Goal: Check status

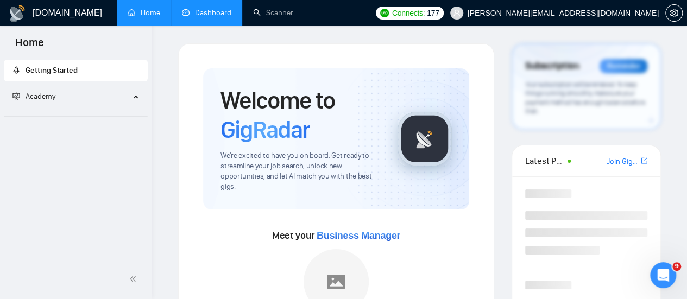
click at [203, 11] on link "Dashboard" at bounding box center [206, 12] width 49 height 9
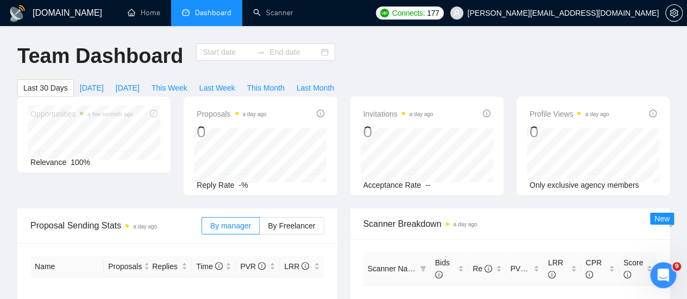
type input "[DATE]"
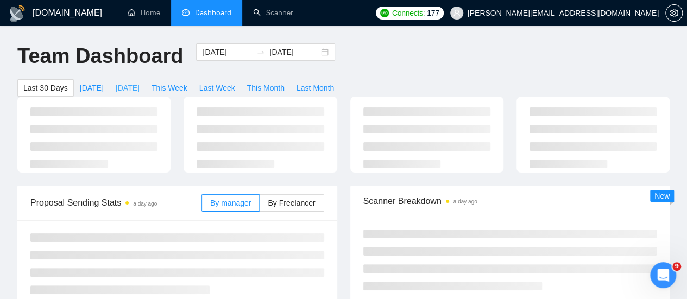
click at [140, 82] on span "[DATE]" at bounding box center [128, 88] width 24 height 12
type input "[DATE]"
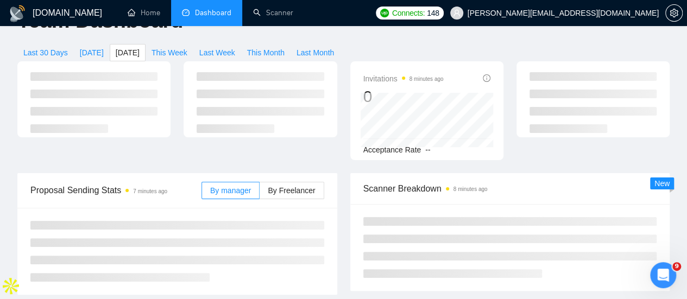
scroll to position [36, 0]
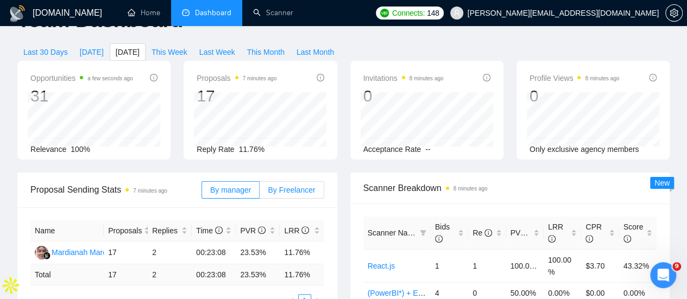
click at [290, 186] on span "By Freelancer" at bounding box center [291, 190] width 47 height 9
click at [260, 193] on input "By Freelancer" at bounding box center [260, 193] width 0 height 0
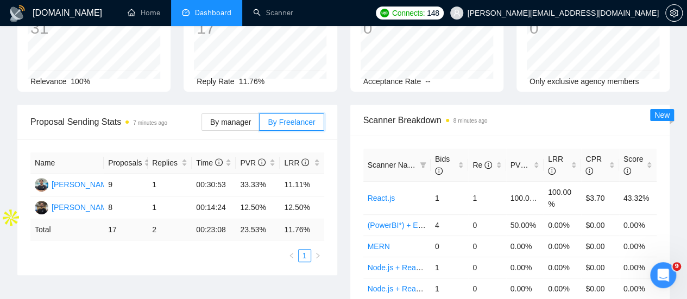
scroll to position [0, 0]
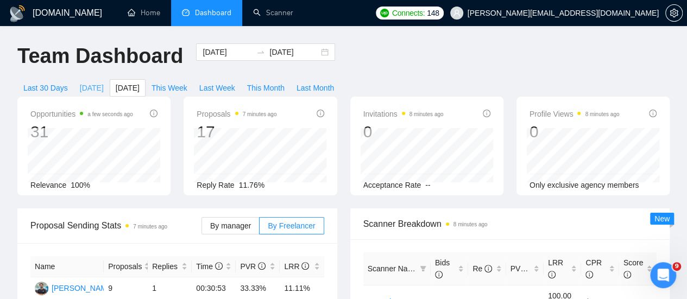
click at [104, 82] on span "[DATE]" at bounding box center [92, 88] width 24 height 12
type input "[DATE]"
click at [140, 82] on span "[DATE]" at bounding box center [128, 88] width 24 height 12
type input "[DATE]"
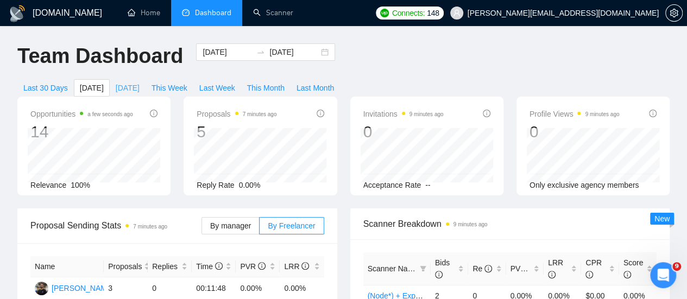
type input "[DATE]"
click at [673, 68] on div "Team Dashboard [DATE] [DATE] Last 30 Days [DATE] [DATE] This Week Last Week Thi…" at bounding box center [343, 69] width 665 height 53
